Goal: Task Accomplishment & Management: Manage account settings

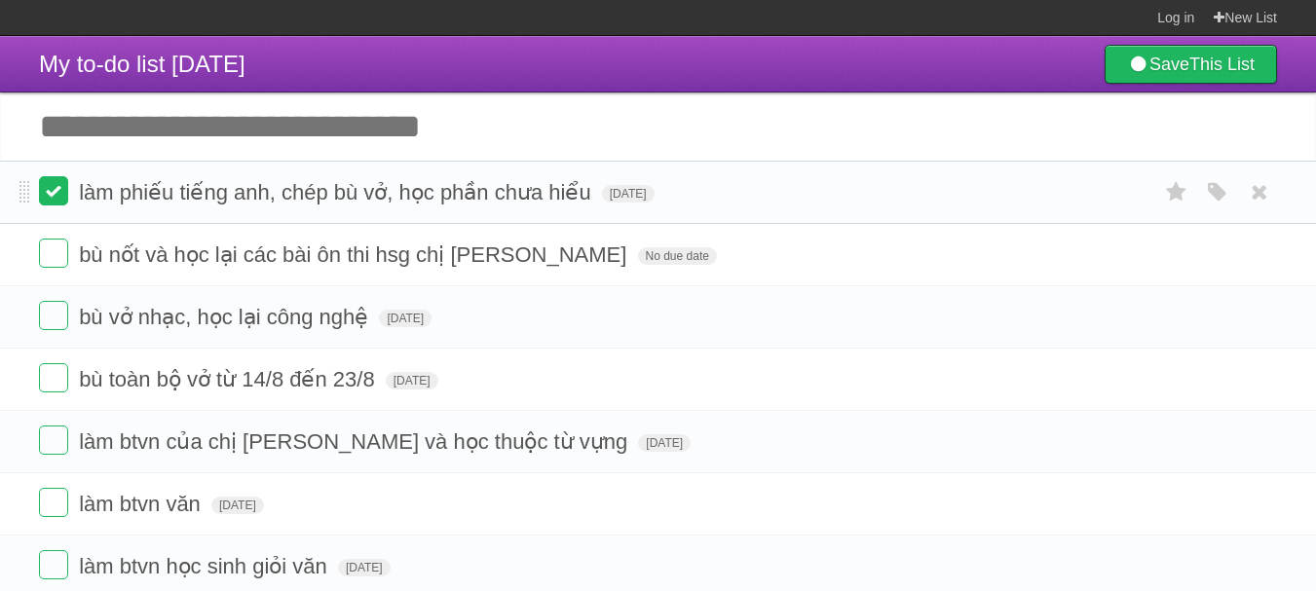
click at [65, 188] on label at bounding box center [53, 190] width 29 height 29
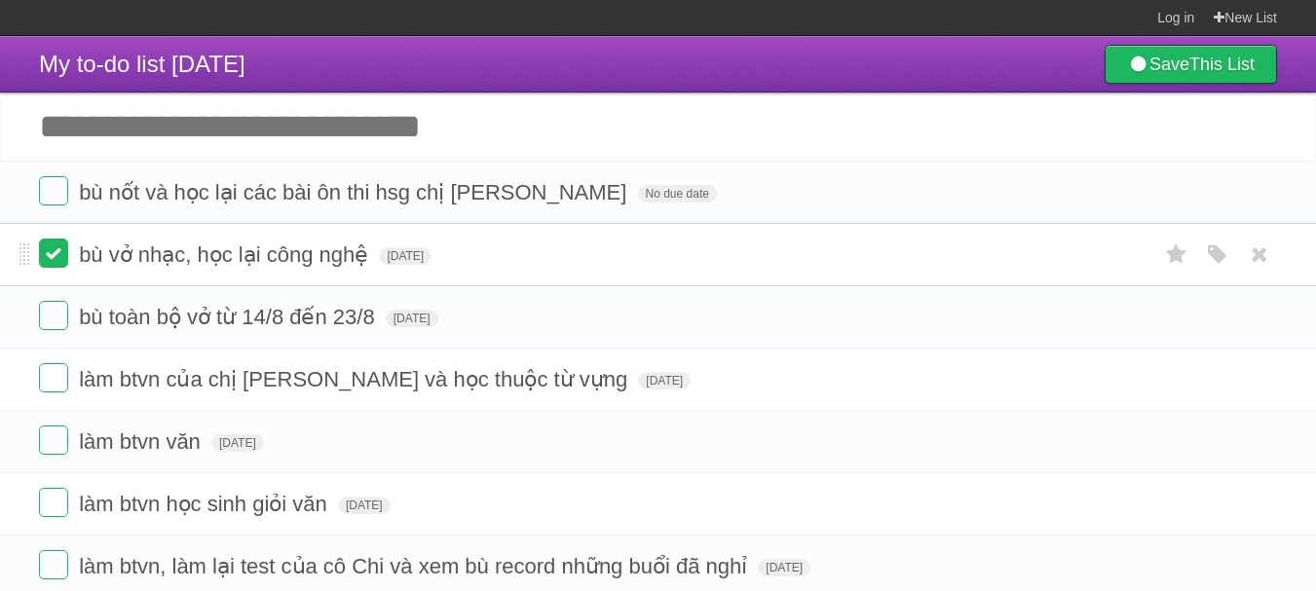
click at [51, 260] on label at bounding box center [53, 253] width 29 height 29
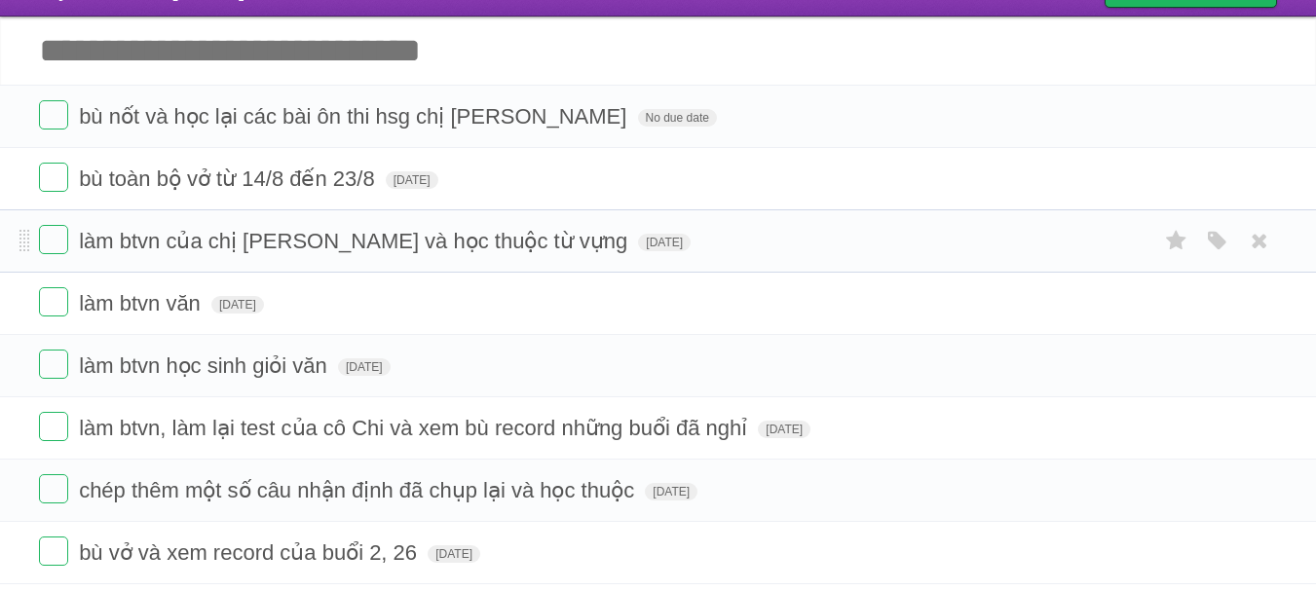
scroll to position [78, 0]
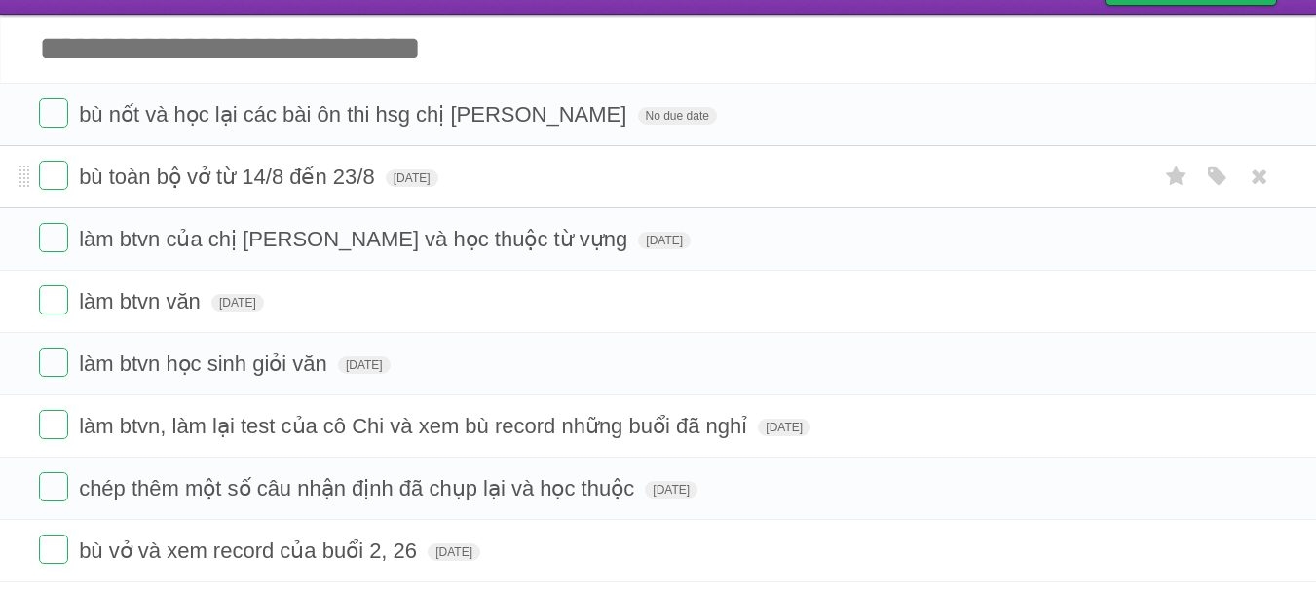
click at [310, 178] on span "bù toàn bộ vở từ 14/8 đến 23/8" at bounding box center [229, 177] width 301 height 24
click at [313, 178] on input "**********" at bounding box center [240, 178] width 323 height 25
drag, startPoint x: 382, startPoint y: 174, endPoint x: 118, endPoint y: 175, distance: 264.0
click at [118, 175] on input "**********" at bounding box center [240, 178] width 323 height 25
type input "**********"
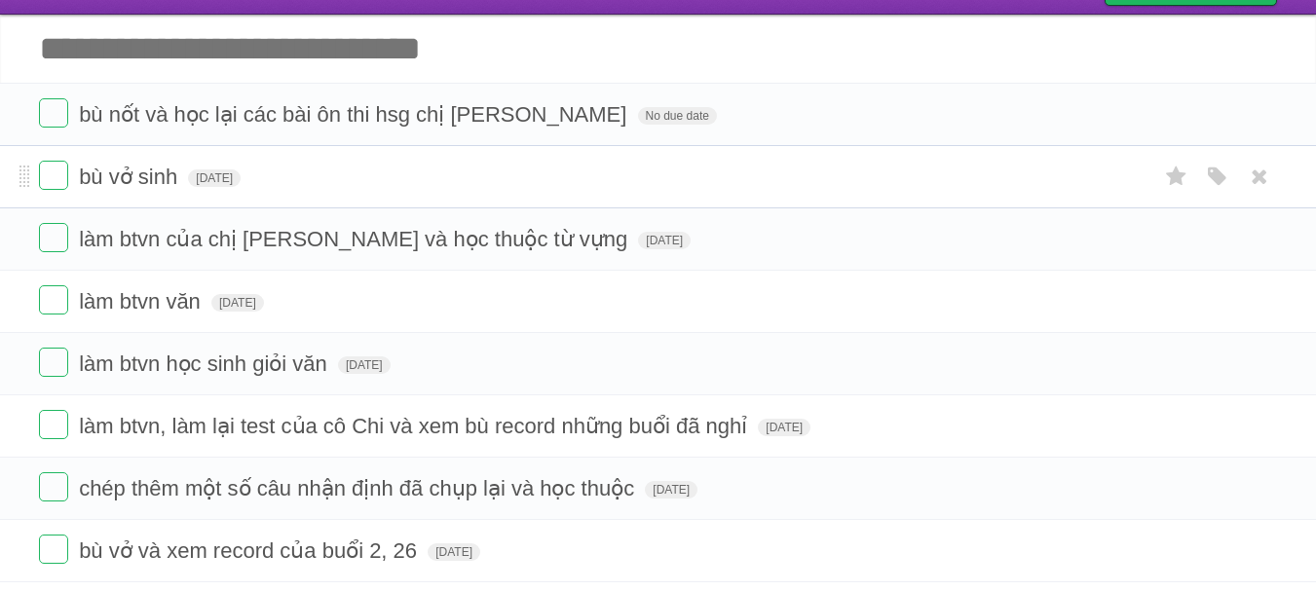
click at [162, 61] on input "Add another task" at bounding box center [658, 49] width 1316 height 68
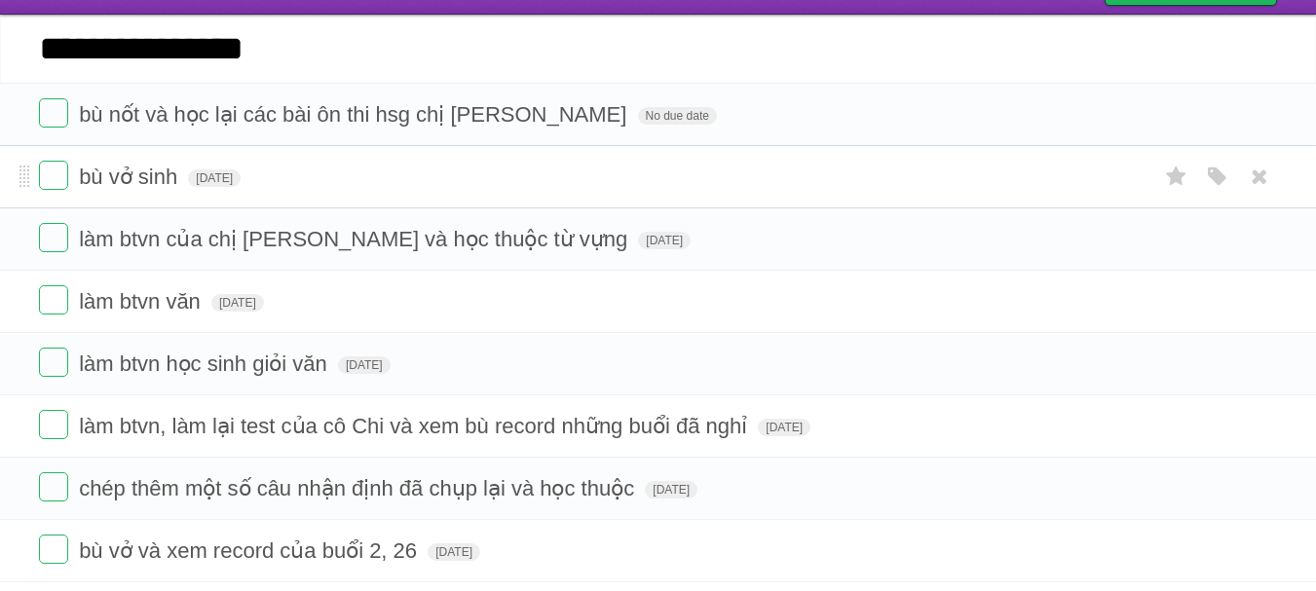
type input "**********"
click input "*********" at bounding box center [0, 0] width 0 height 0
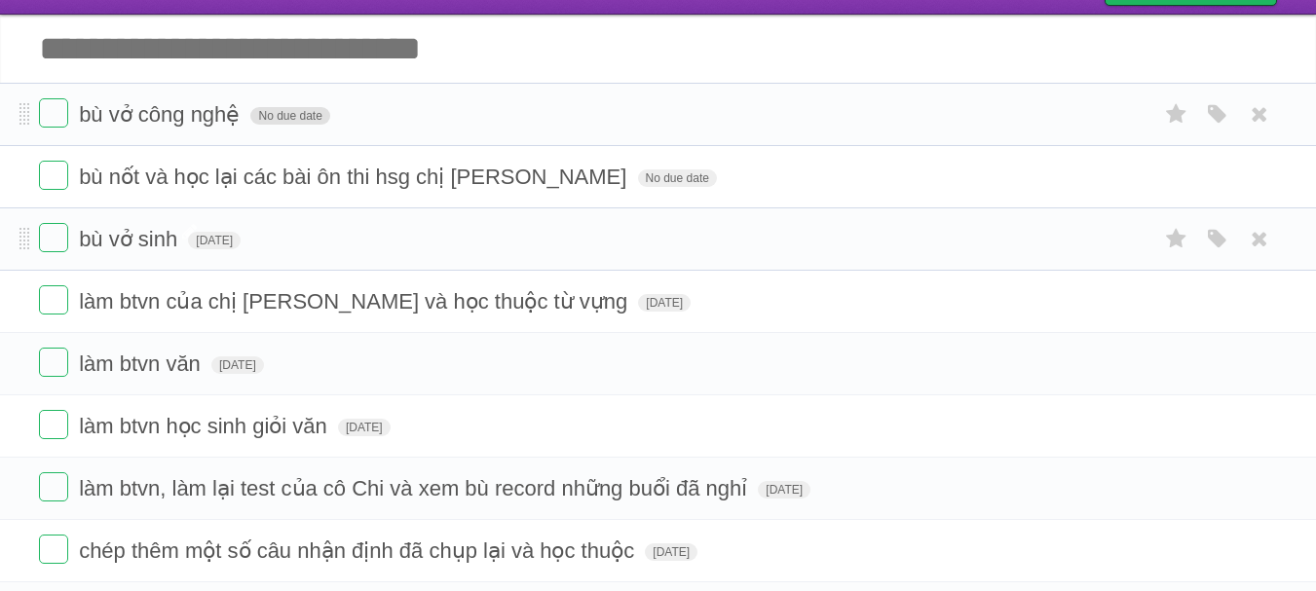
click at [305, 123] on span "No due date" at bounding box center [289, 116] width 79 height 18
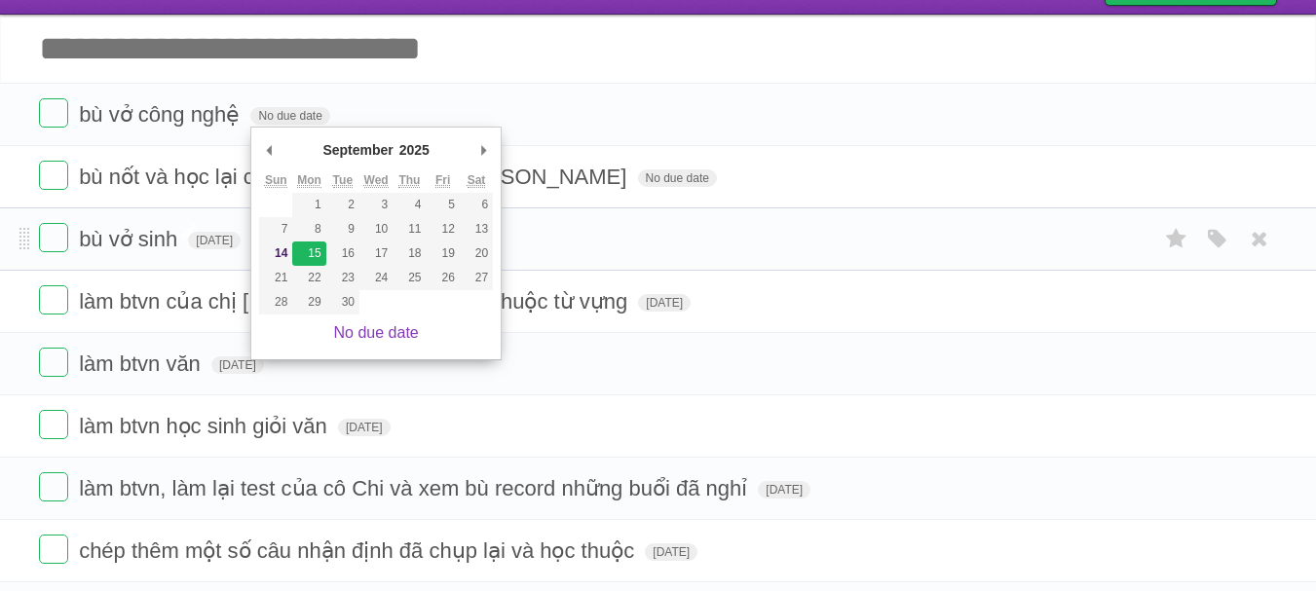
type span "[DATE]"
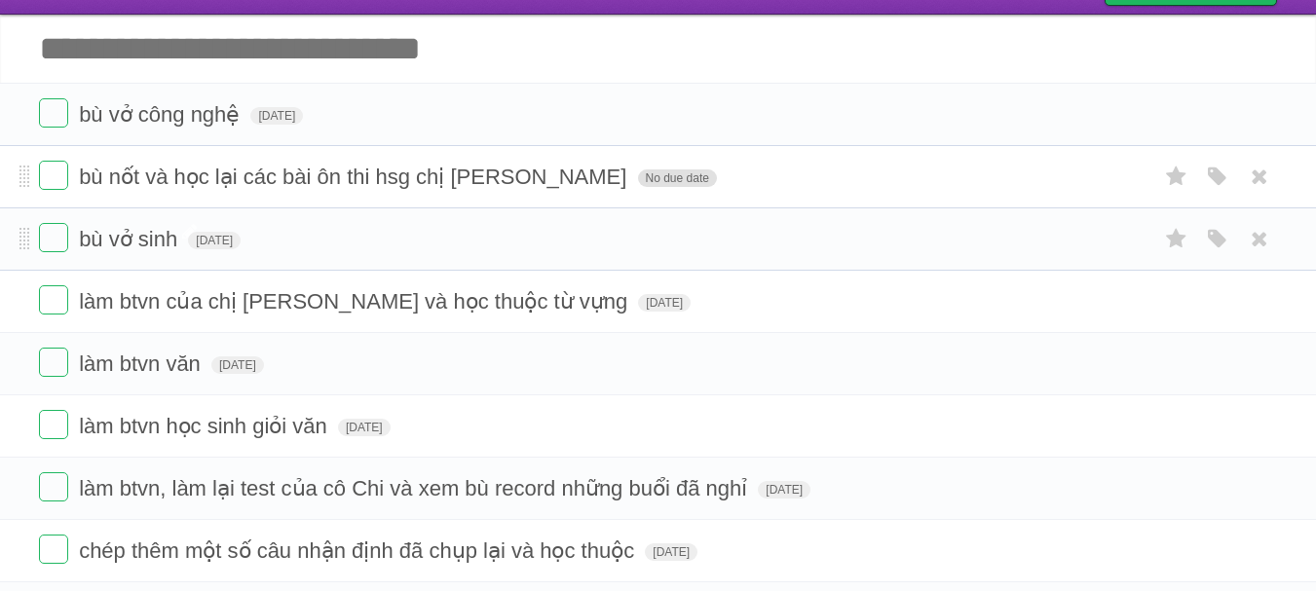
click at [638, 182] on span "No due date" at bounding box center [677, 179] width 79 height 18
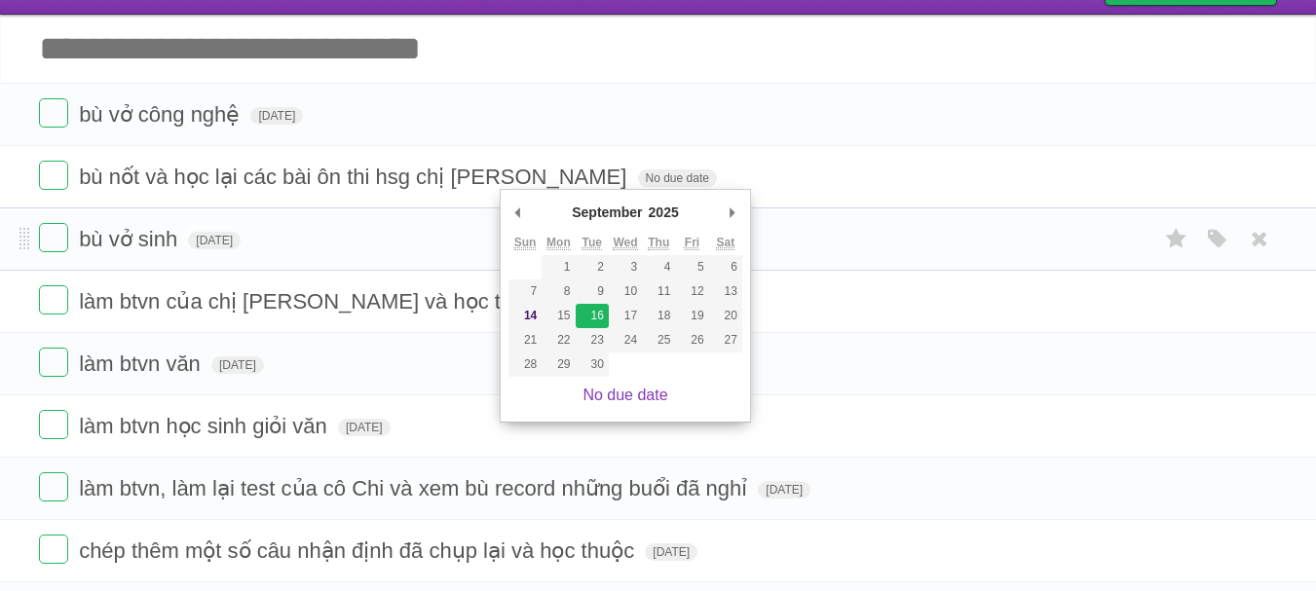
type span "[DATE]"
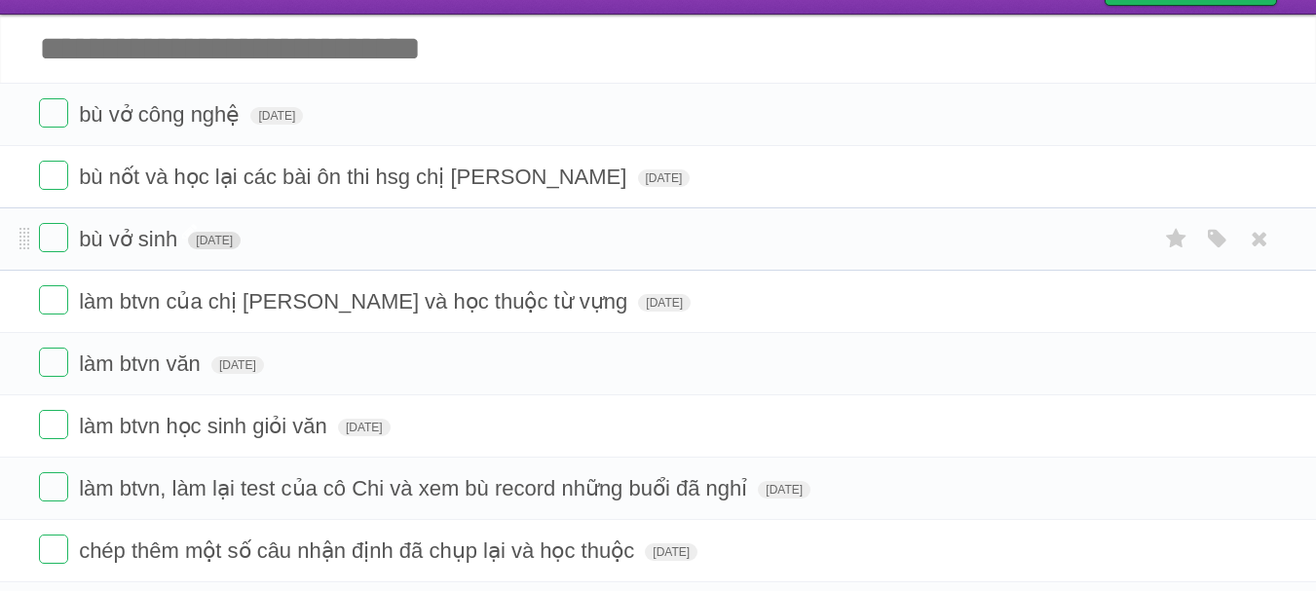
drag, startPoint x: 215, startPoint y: 244, endPoint x: 229, endPoint y: 245, distance: 13.7
click at [214, 244] on span "[DATE]" at bounding box center [214, 241] width 53 height 18
click at [241, 238] on span "[DATE]" at bounding box center [214, 241] width 53 height 18
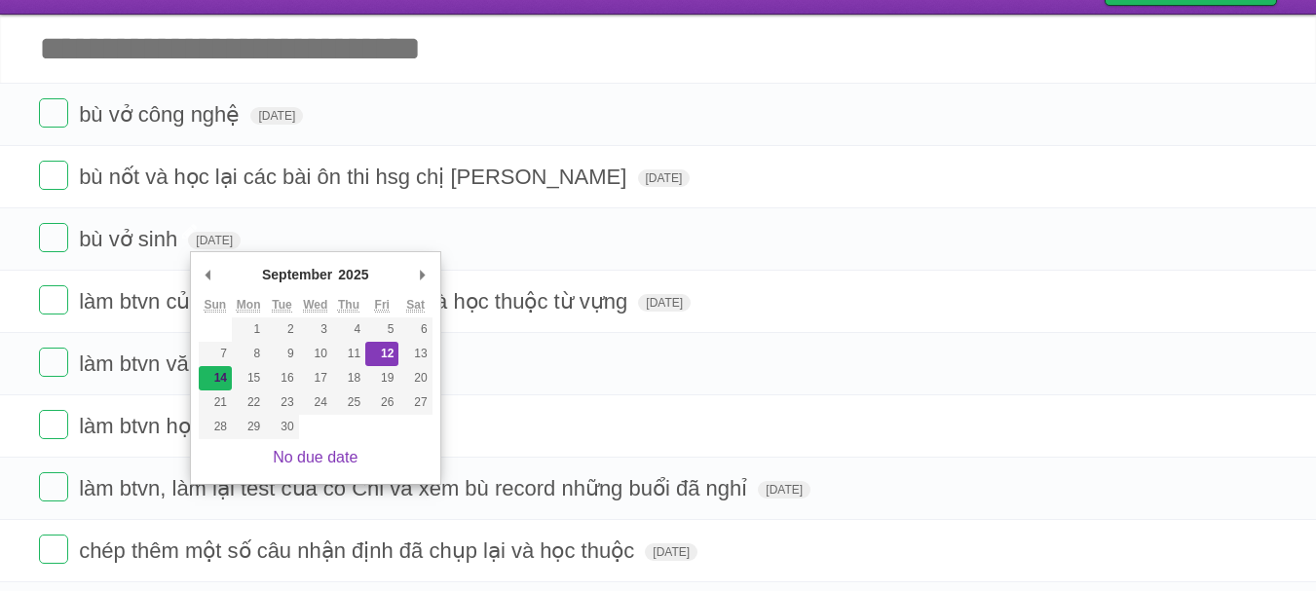
type span "[DATE]"
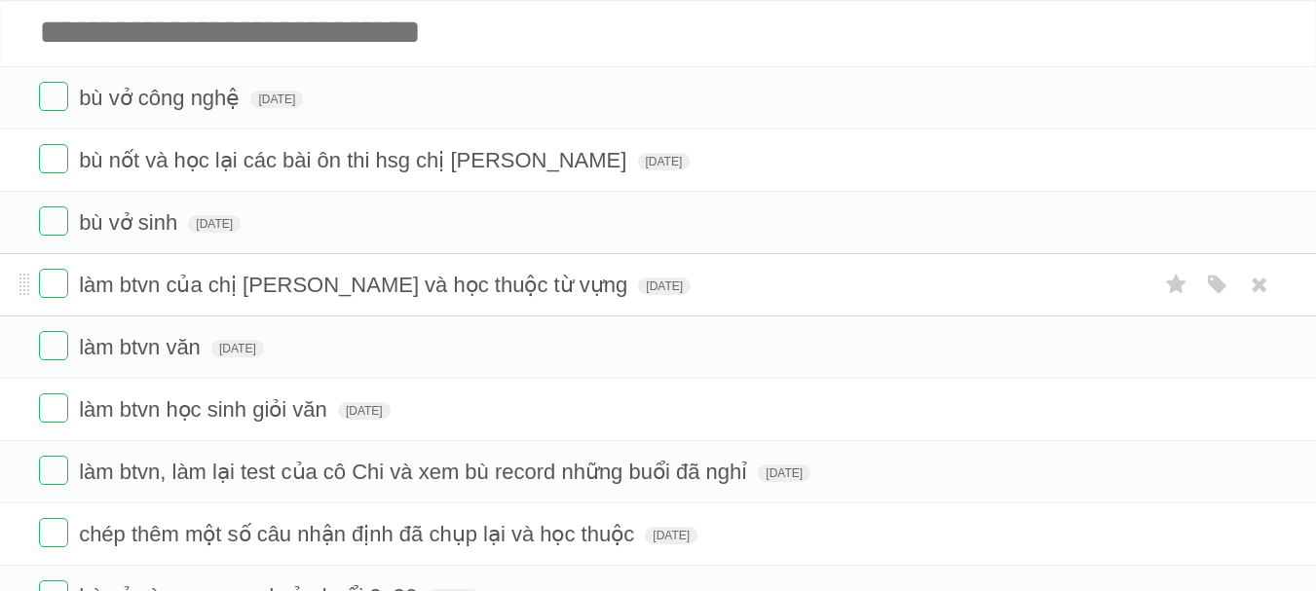
scroll to position [90, 0]
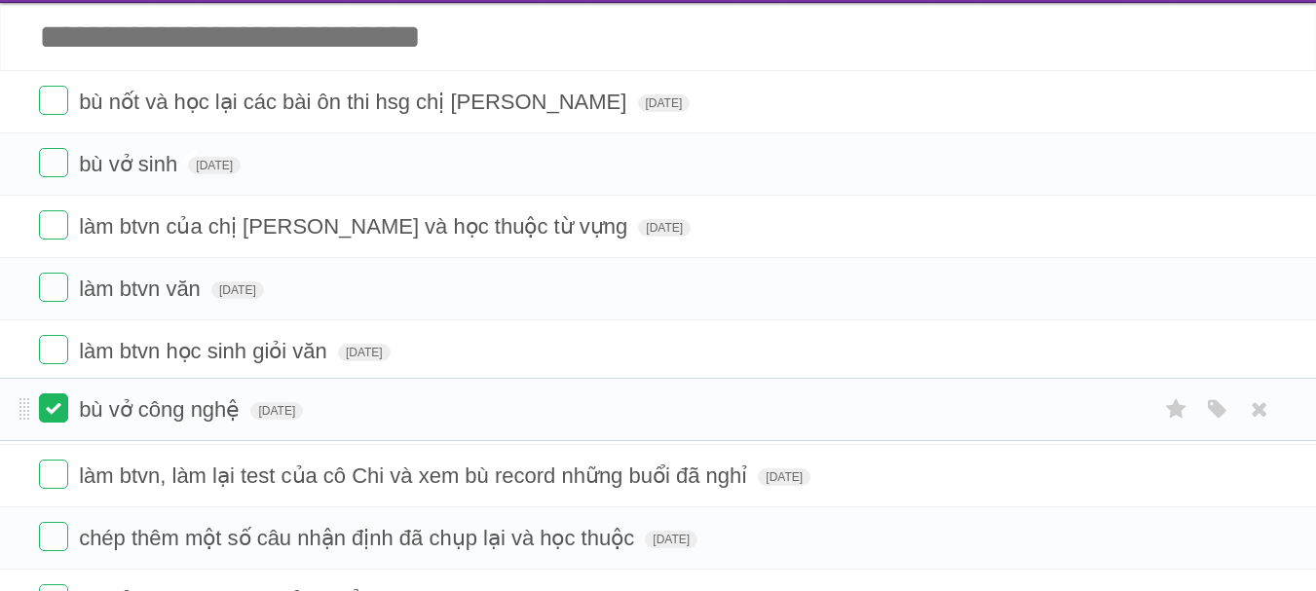
drag, startPoint x: 23, startPoint y: 105, endPoint x: 50, endPoint y: 410, distance: 306.1
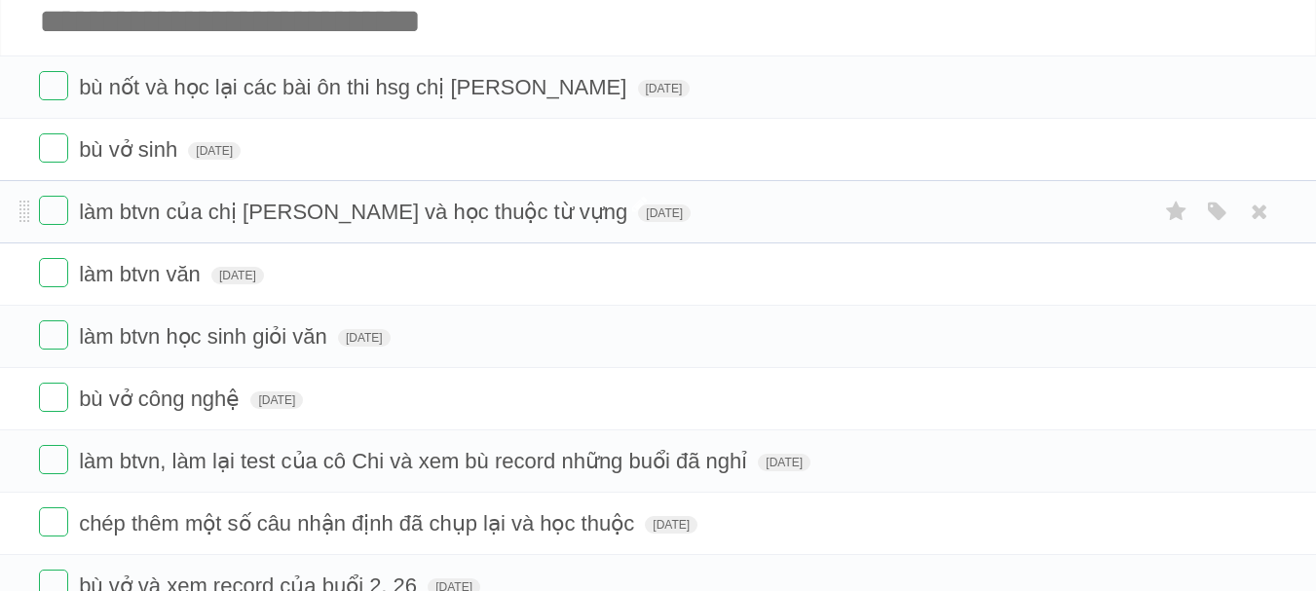
scroll to position [109, 0]
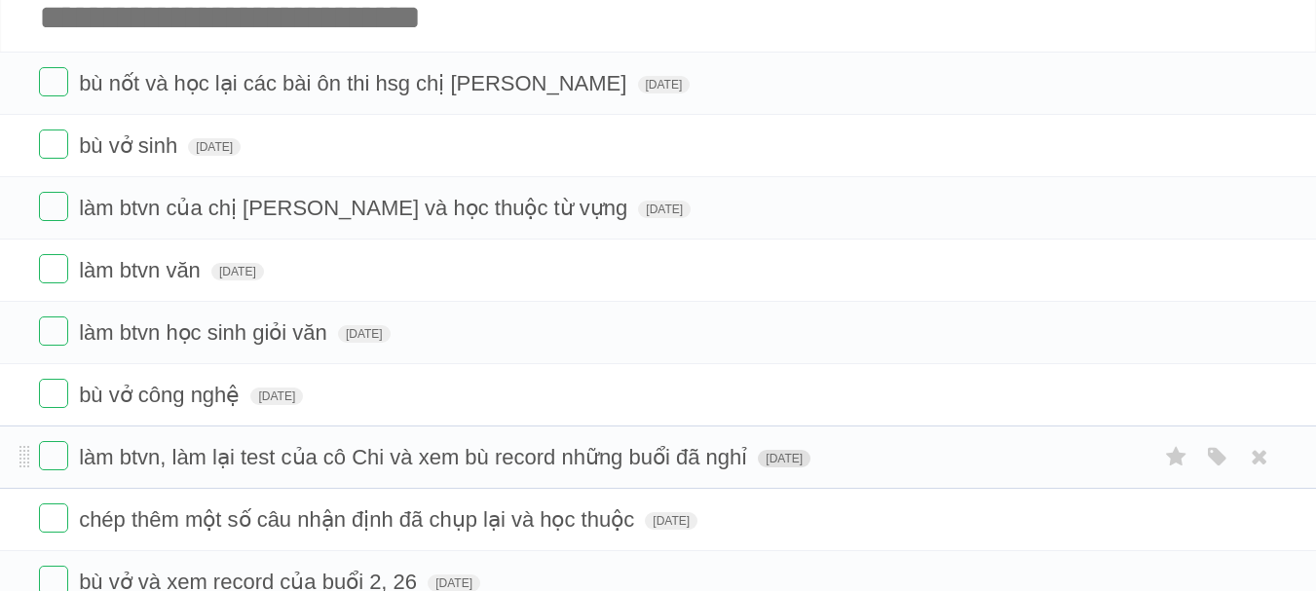
click at [779, 455] on span "[DATE]" at bounding box center [784, 459] width 53 height 18
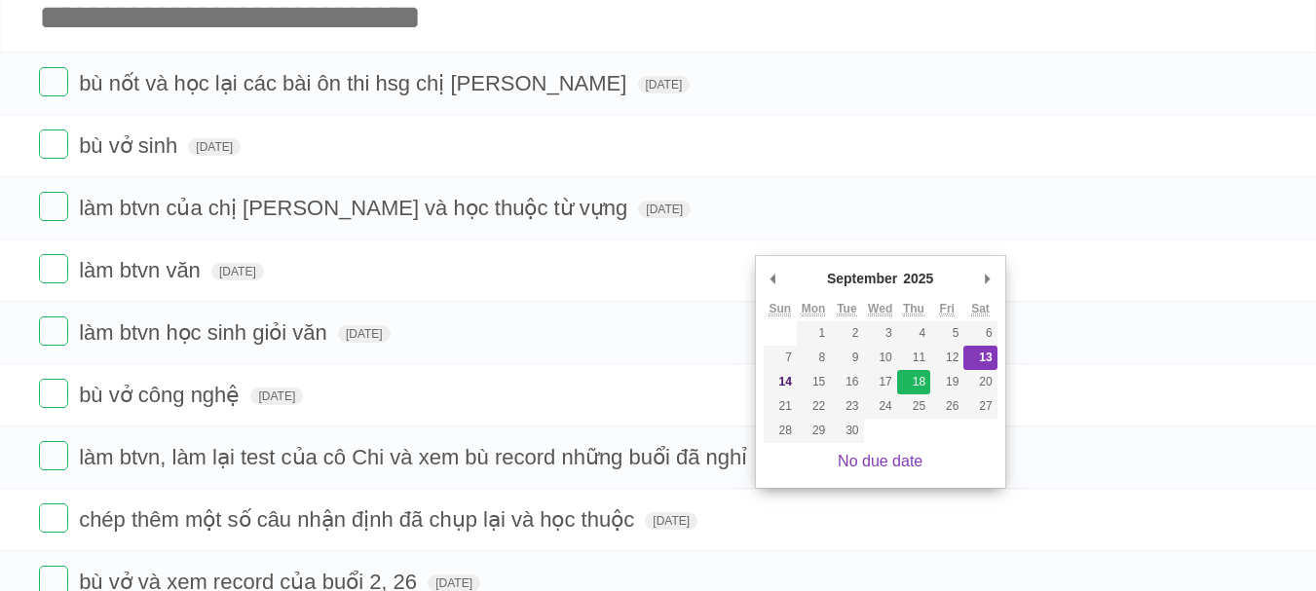
type span "[DATE]"
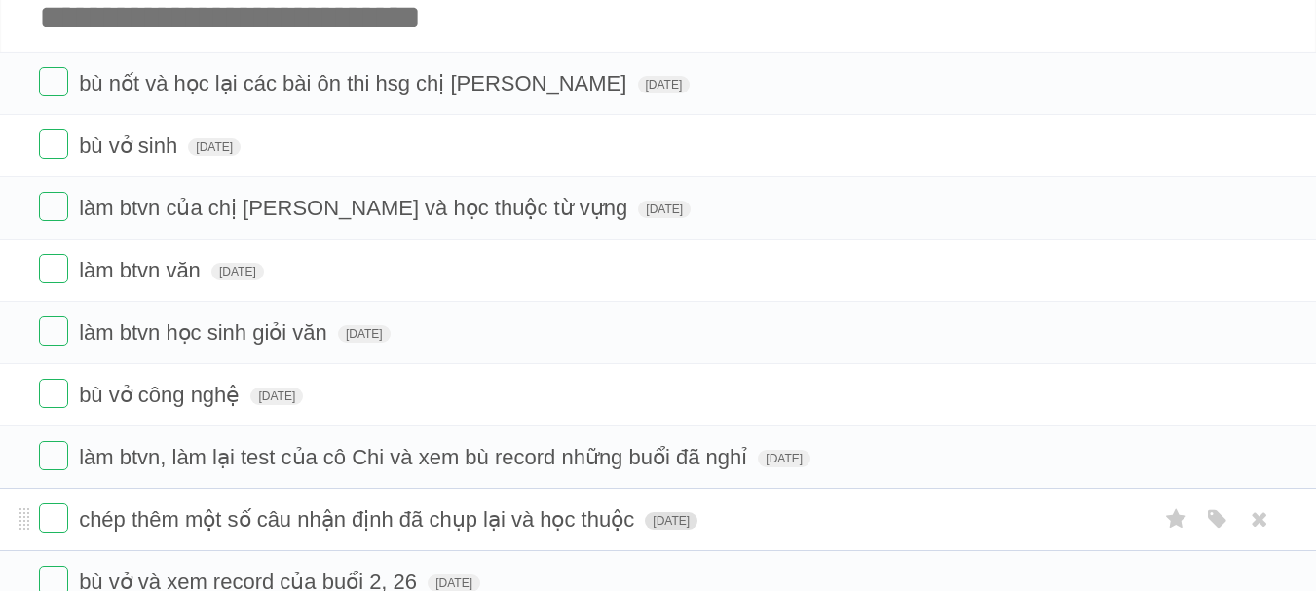
click at [698, 522] on span "[DATE]" at bounding box center [671, 521] width 53 height 18
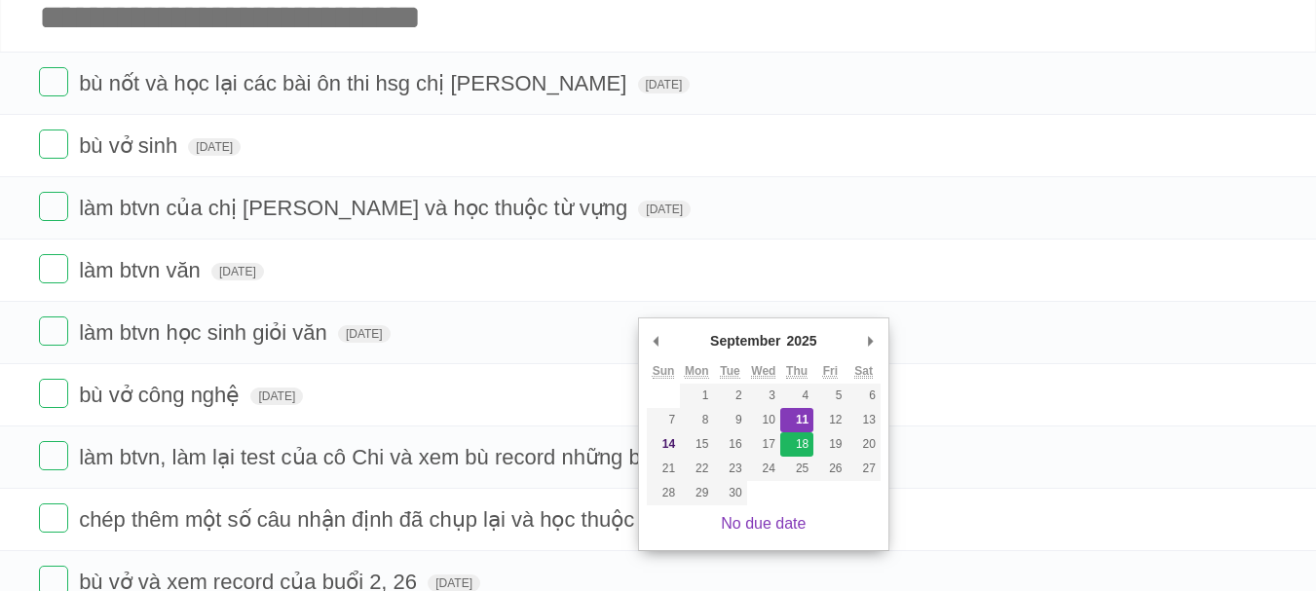
type span "[DATE]"
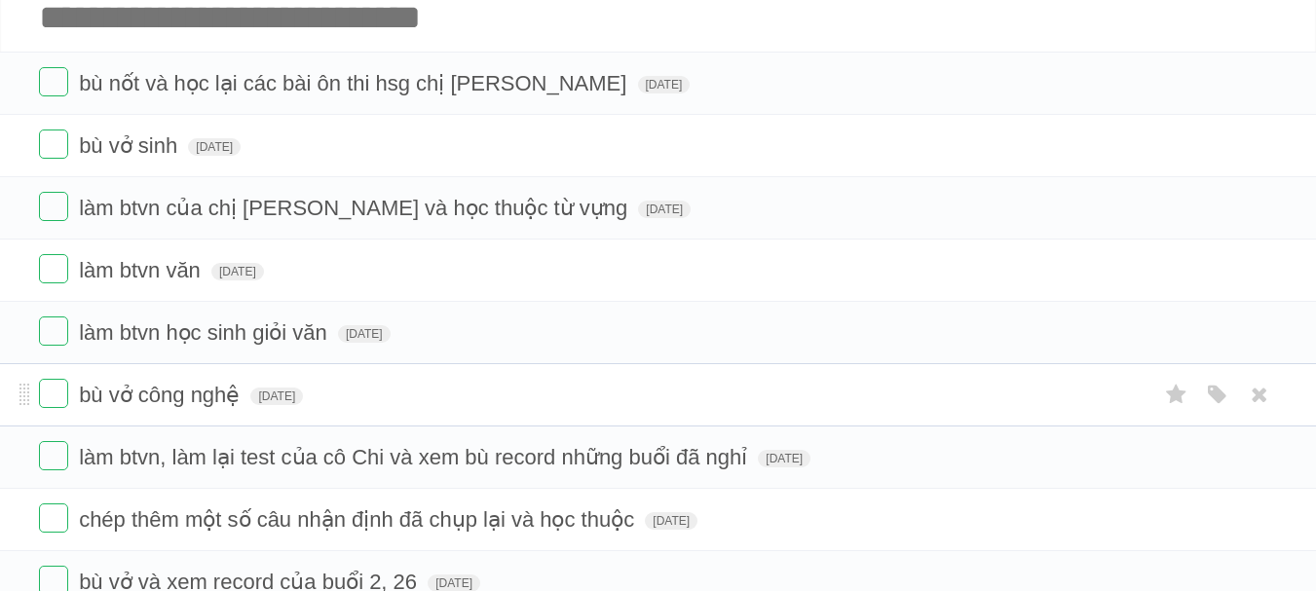
scroll to position [224, 0]
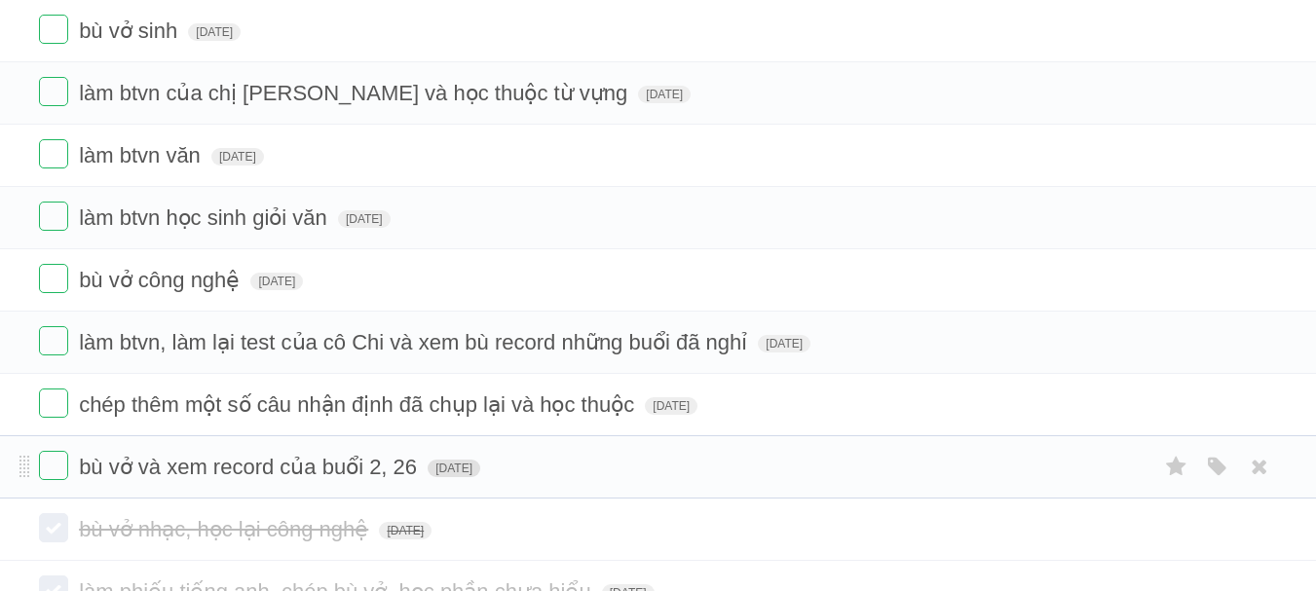
click at [468, 464] on span "[DATE]" at bounding box center [454, 469] width 53 height 18
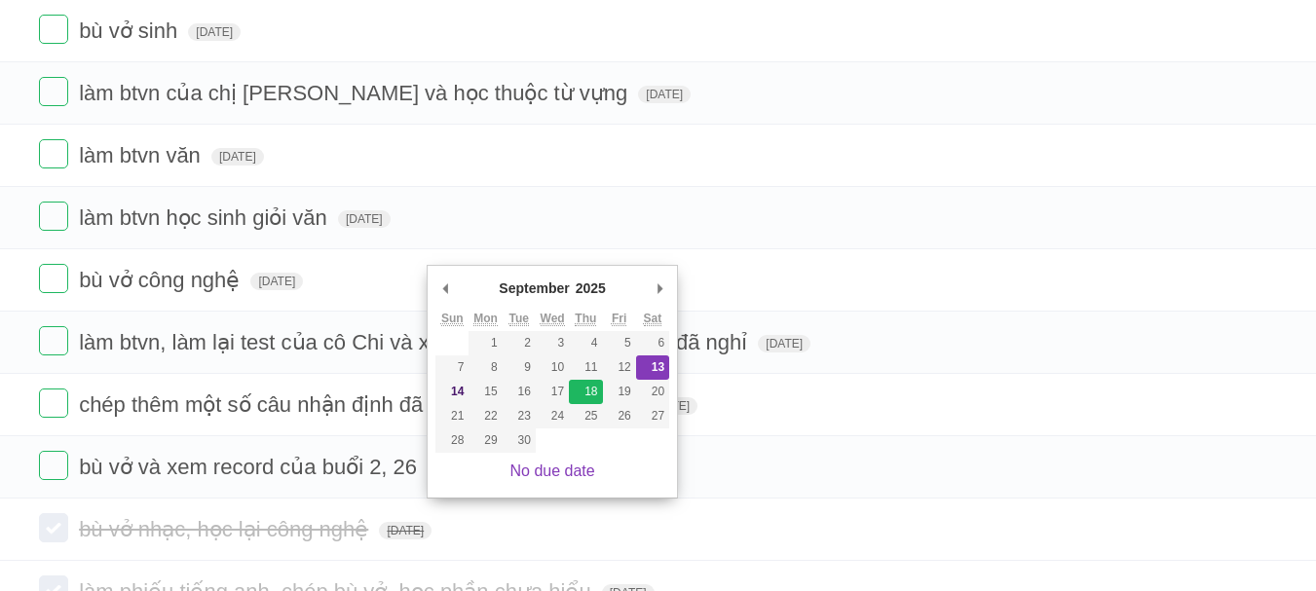
type span "[DATE]"
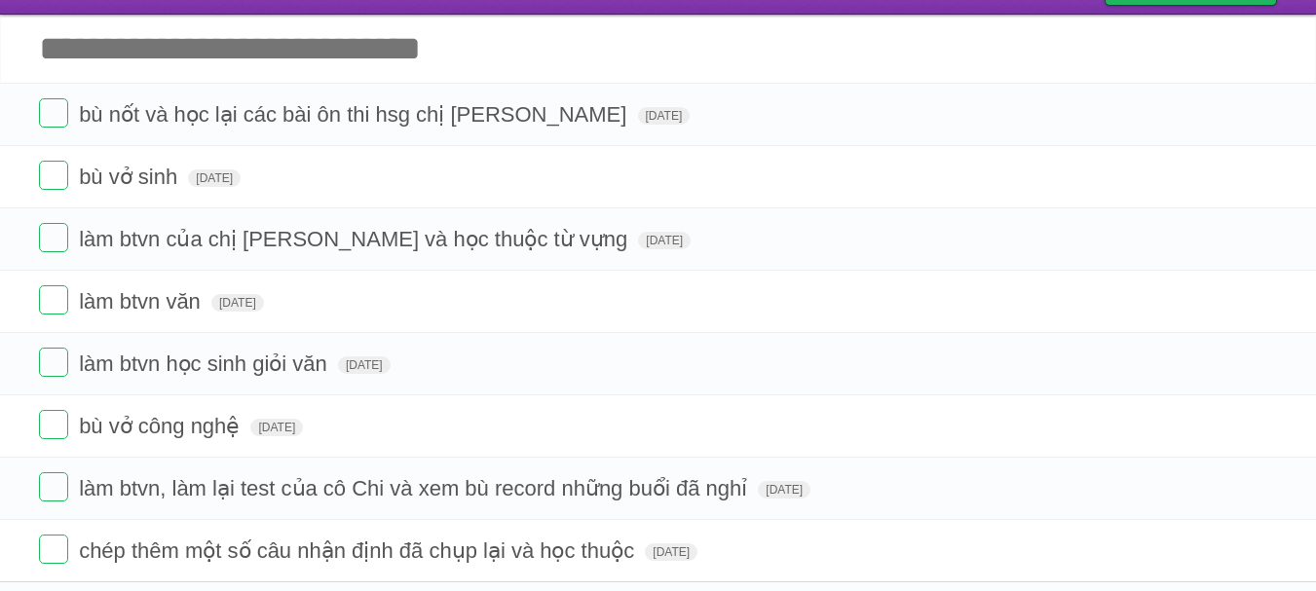
scroll to position [73, 0]
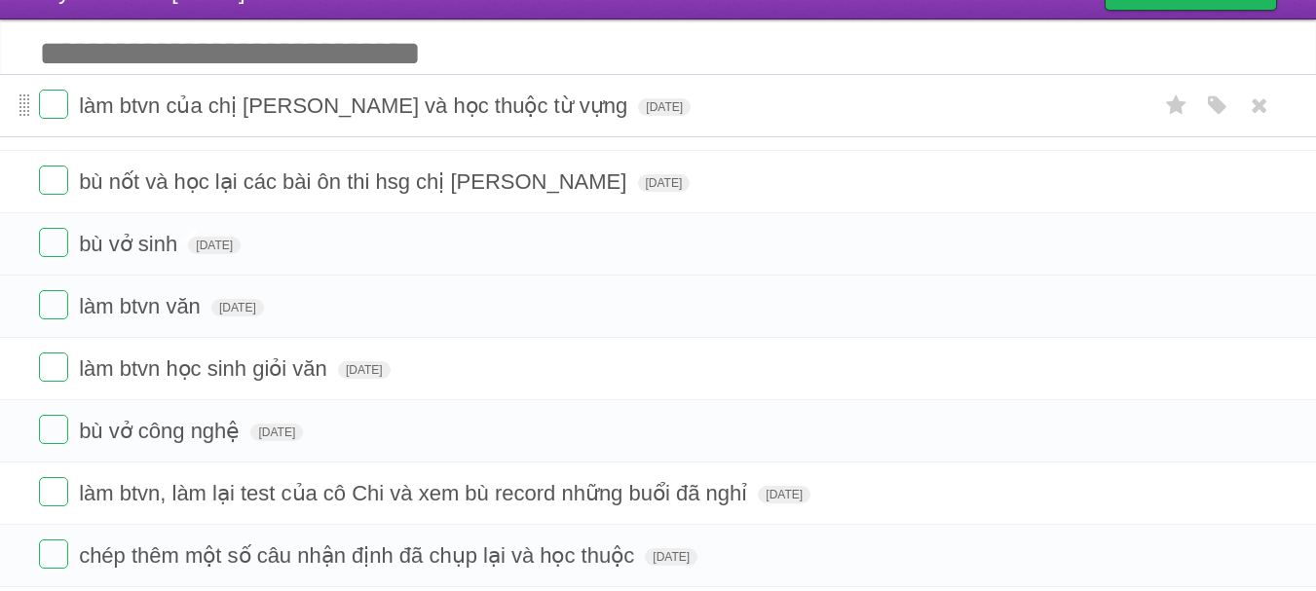
drag, startPoint x: 25, startPoint y: 248, endPoint x: 26, endPoint y: 109, distance: 139.3
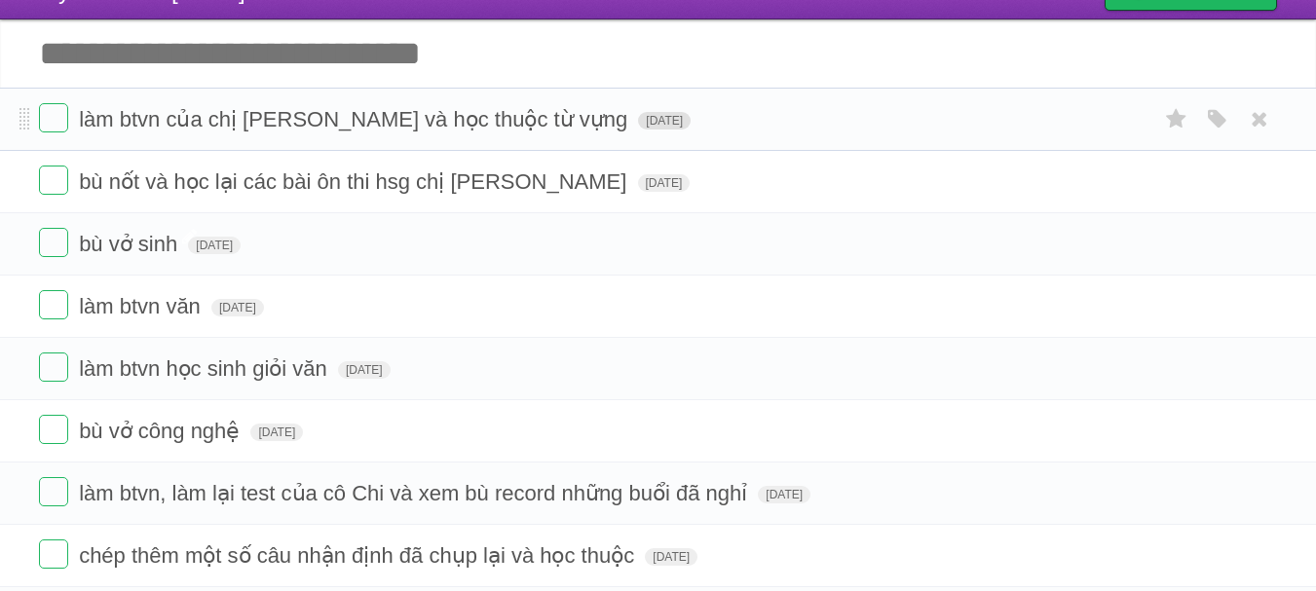
click at [638, 122] on span "[DATE]" at bounding box center [664, 121] width 53 height 18
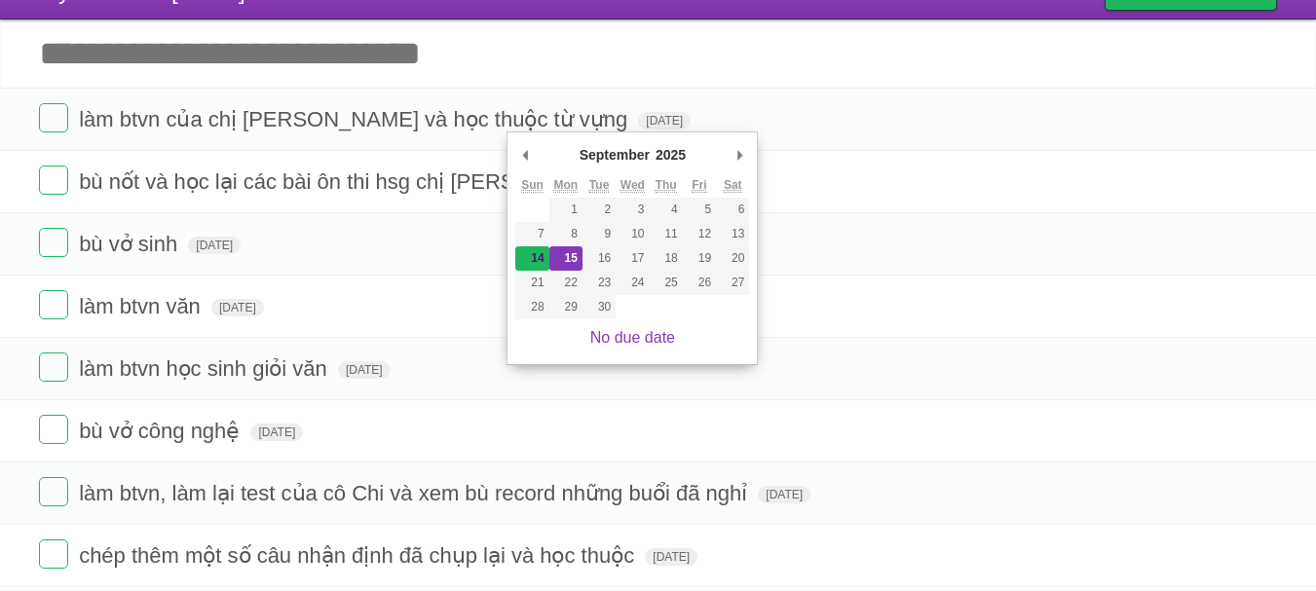
type span "[DATE]"
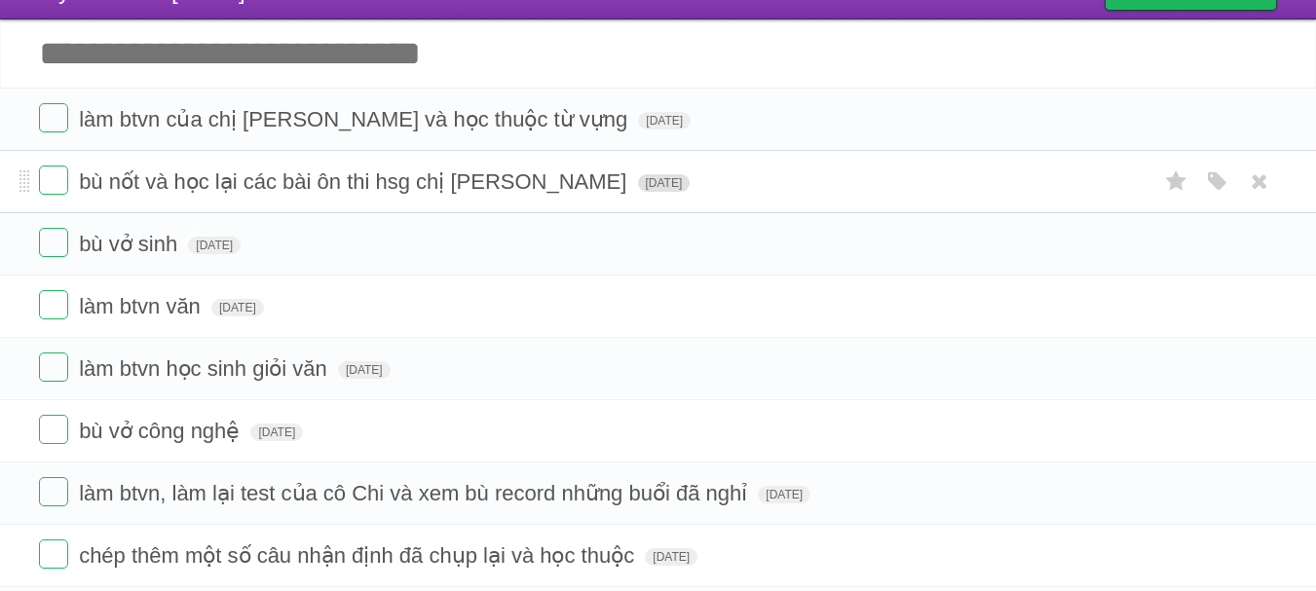
click at [638, 187] on span "[DATE]" at bounding box center [664, 183] width 53 height 18
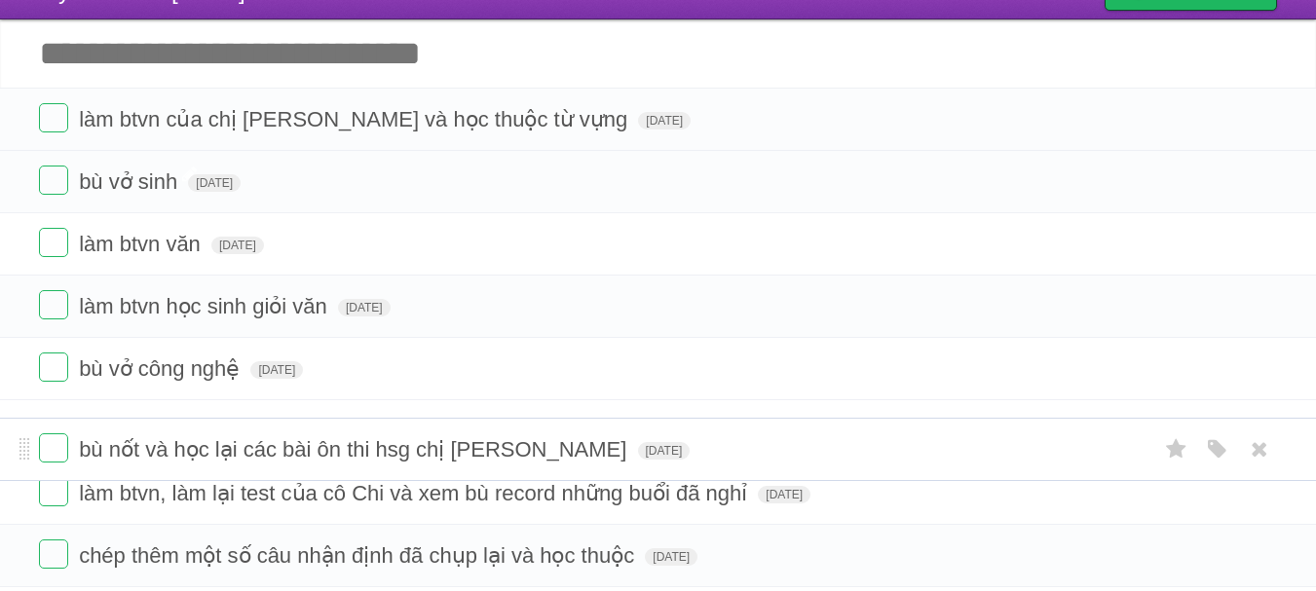
drag, startPoint x: 19, startPoint y: 181, endPoint x: 36, endPoint y: 438, distance: 257.8
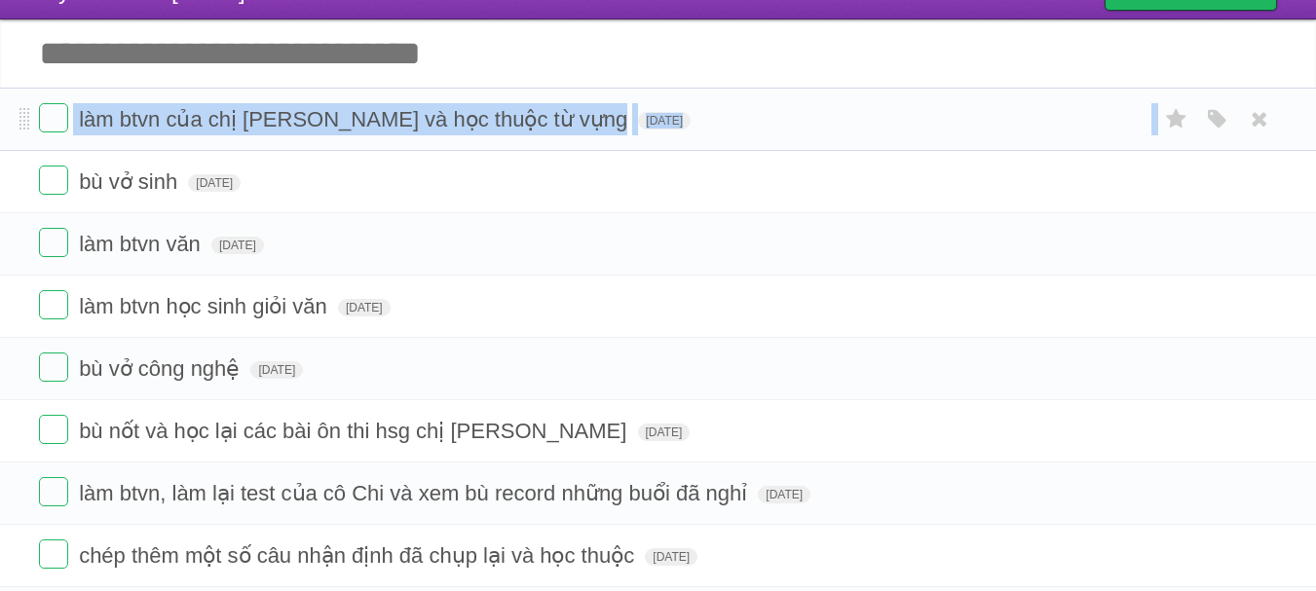
drag, startPoint x: 30, startPoint y: 181, endPoint x: 36, endPoint y: 113, distance: 68.5
click at [36, 106] on ul "làm btvn của chị [PERSON_NAME] và học thuộc từ vựng [DATE] White Red Blue Green…" at bounding box center [658, 369] width 1316 height 562
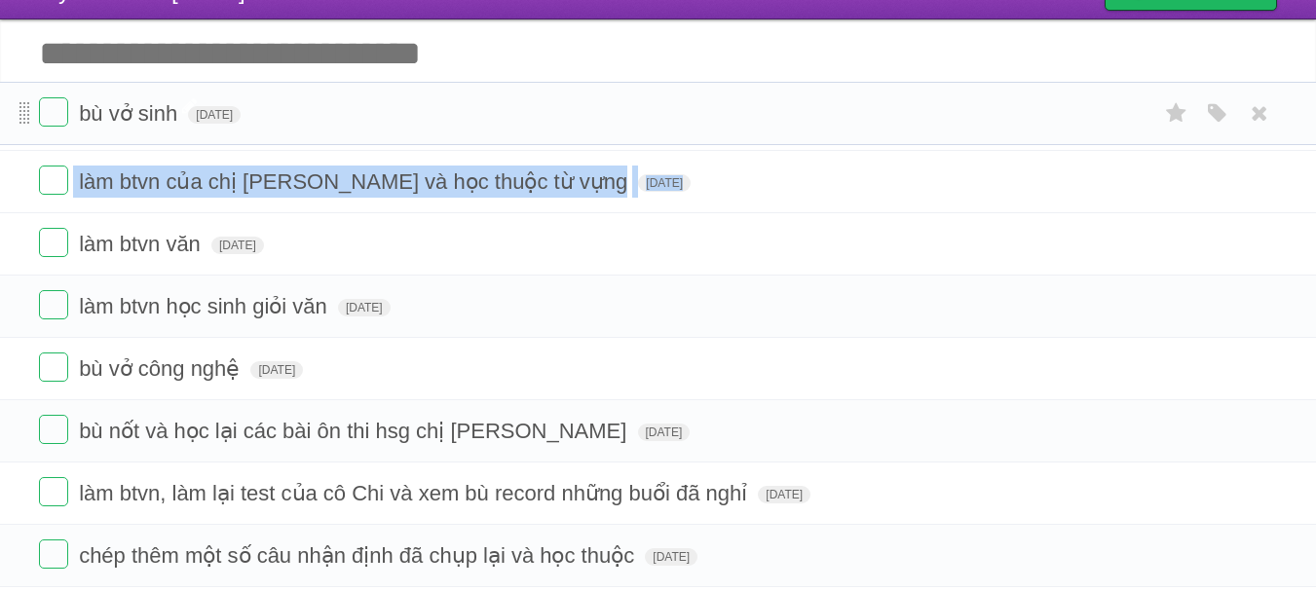
drag, startPoint x: 20, startPoint y: 187, endPoint x: 22, endPoint y: 111, distance: 76.0
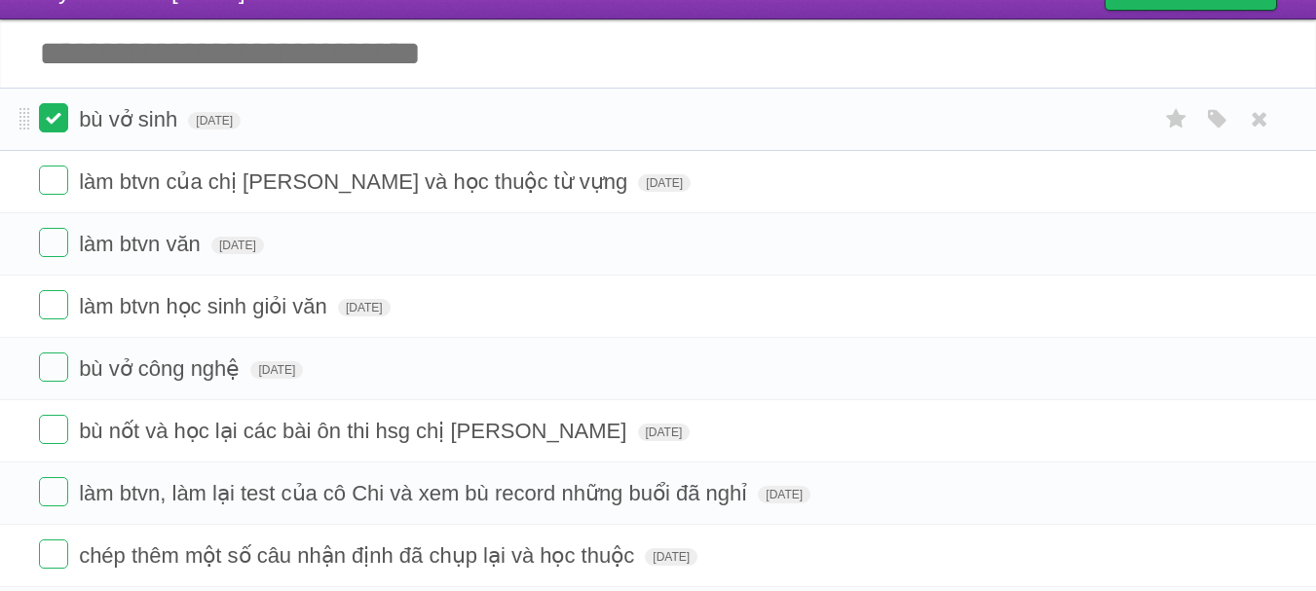
click at [46, 122] on label at bounding box center [53, 117] width 29 height 29
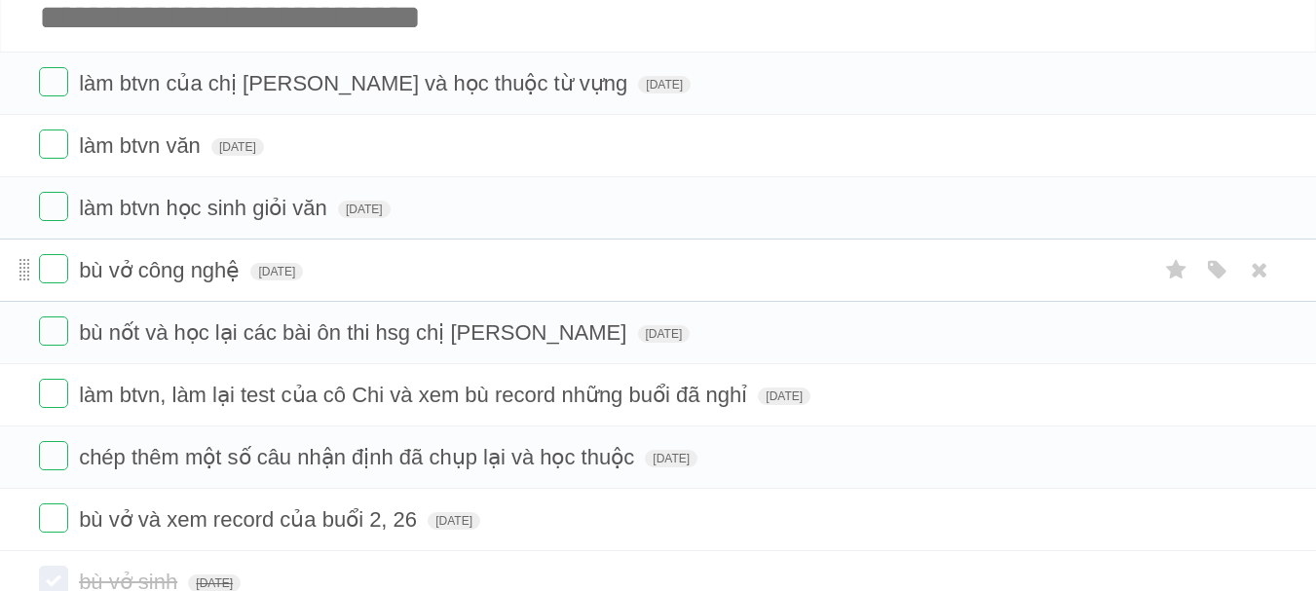
scroll to position [108, 0]
